Goal: Information Seeking & Learning: Learn about a topic

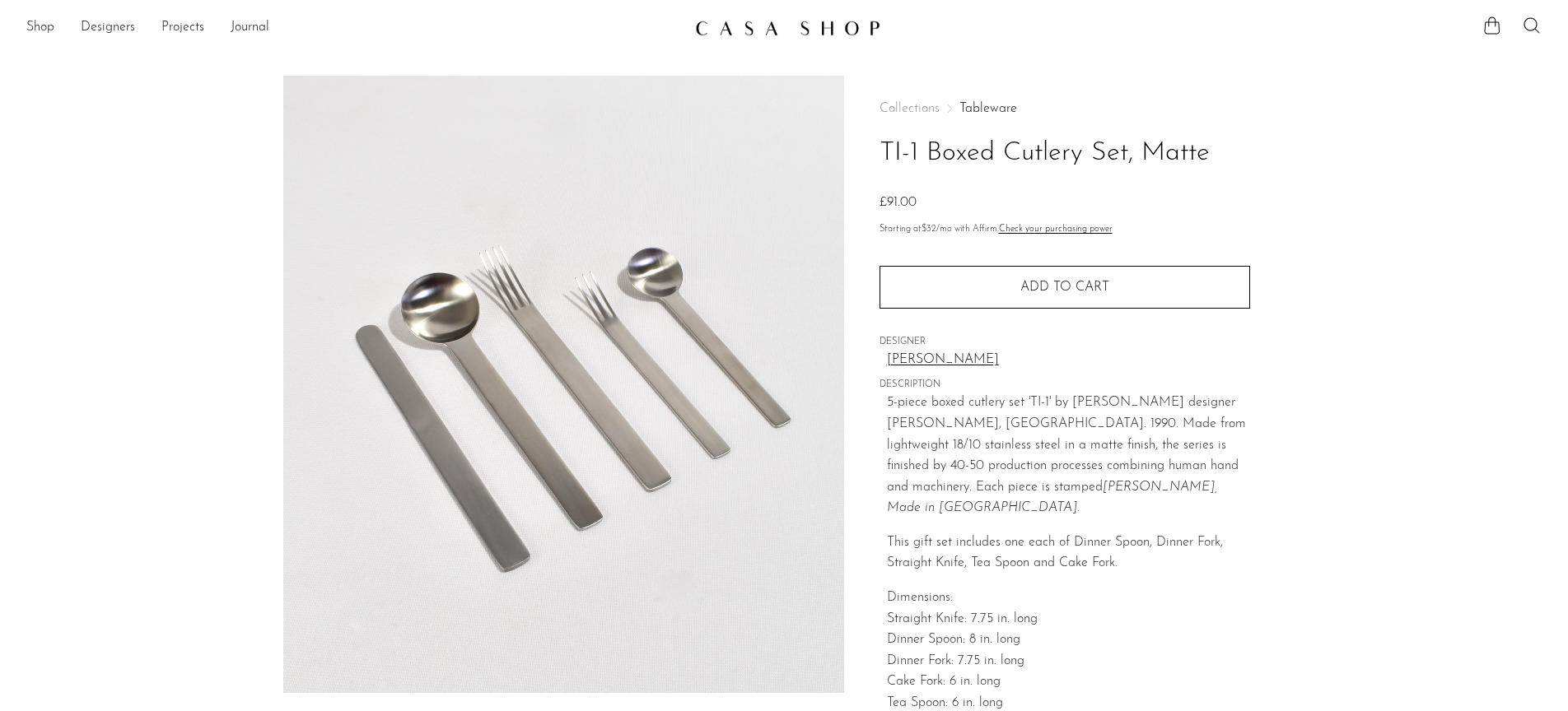
drag, startPoint x: 997, startPoint y: 372, endPoint x: 884, endPoint y: 369, distance: 113.0
click at [884, 369] on div "Collections Tableware TI-1 Boxed Cutlery Set, Matte £91.00 Starting at $32 /mo …" at bounding box center [1064, 450] width 370 height 749
copy link "Takenobu Igarashi"
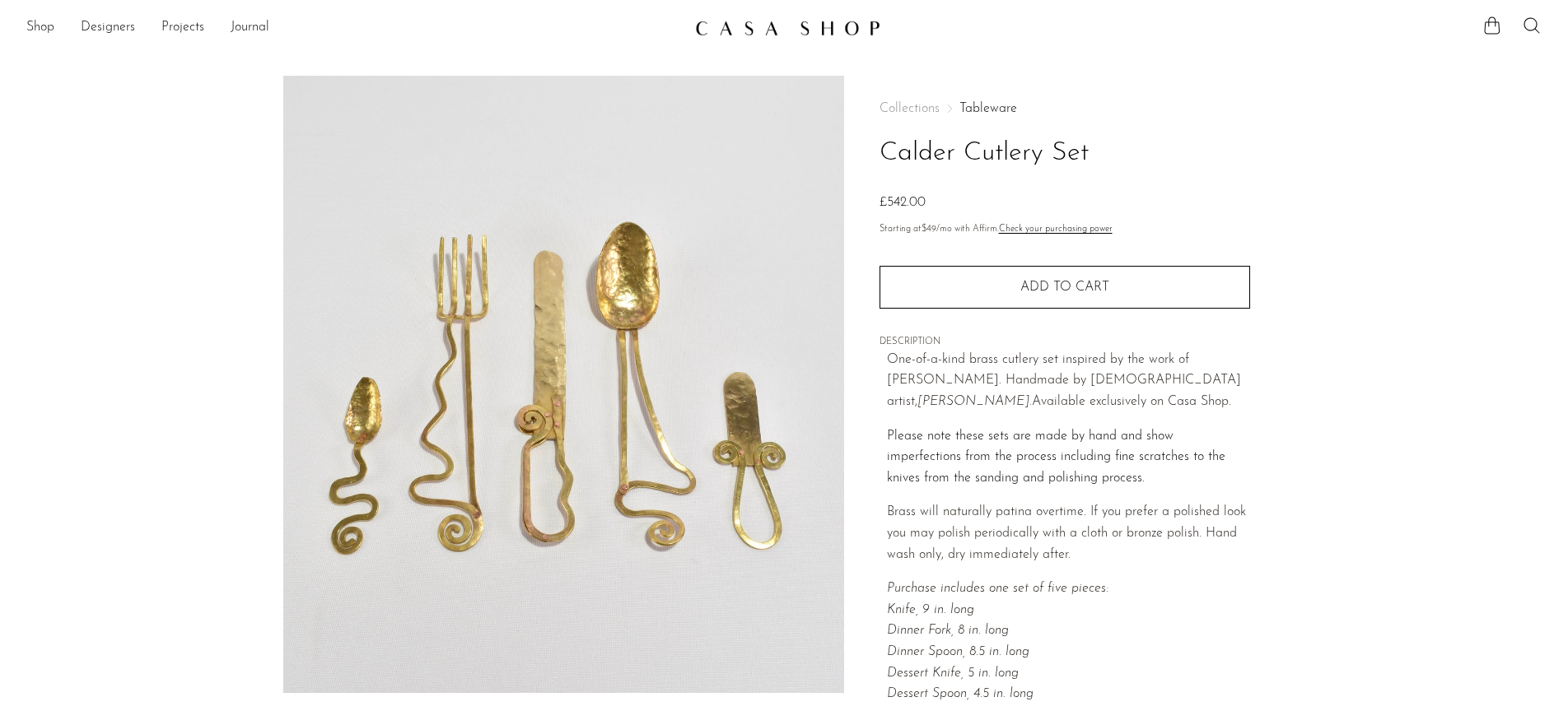
drag, startPoint x: 1113, startPoint y: 380, endPoint x: 1203, endPoint y: 383, distance: 90.0
click at [1032, 395] on em "Sebastião Lobo." at bounding box center [974, 401] width 115 height 13
copy em "Sebastião Lobo"
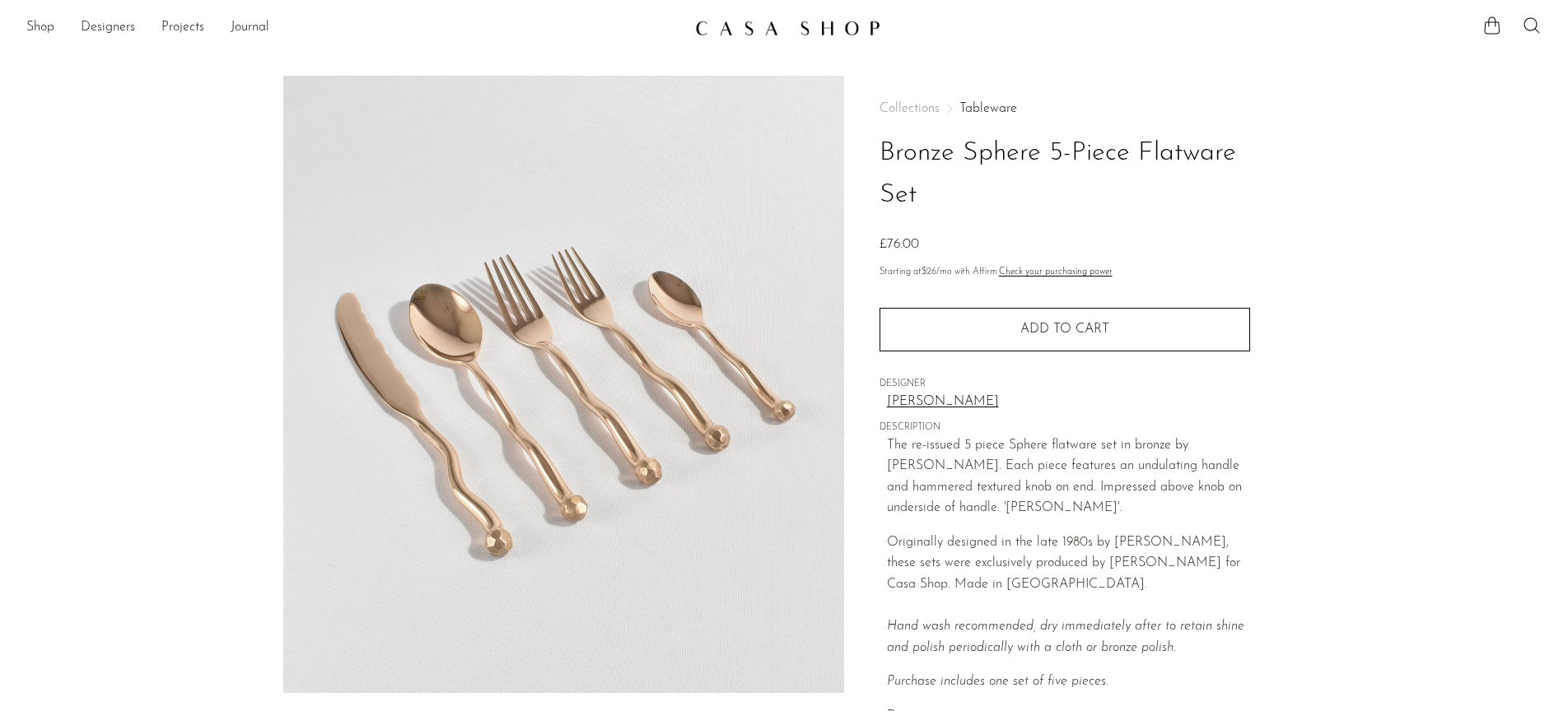
click at [898, 401] on link "[PERSON_NAME]" at bounding box center [1068, 403] width 364 height 22
